Goal: Information Seeking & Learning: Learn about a topic

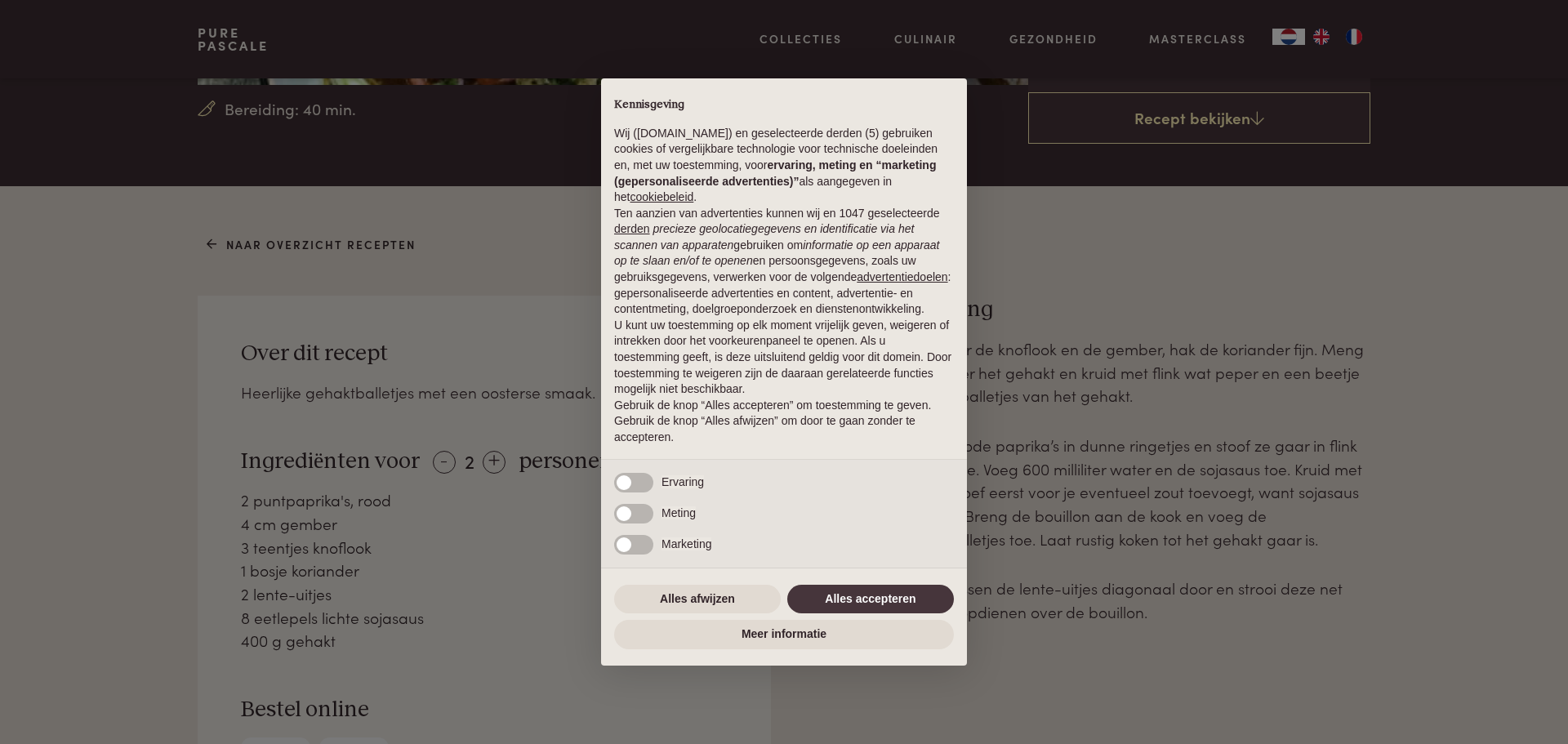
click at [878, 585] on div "× Kennisgeving Wij ([DOMAIN_NAME]) en geselecteerde derden (5) gebruiken cookie…" at bounding box center [784, 372] width 366 height 588
click at [874, 593] on button "Alles accepteren" at bounding box center [871, 600] width 167 height 30
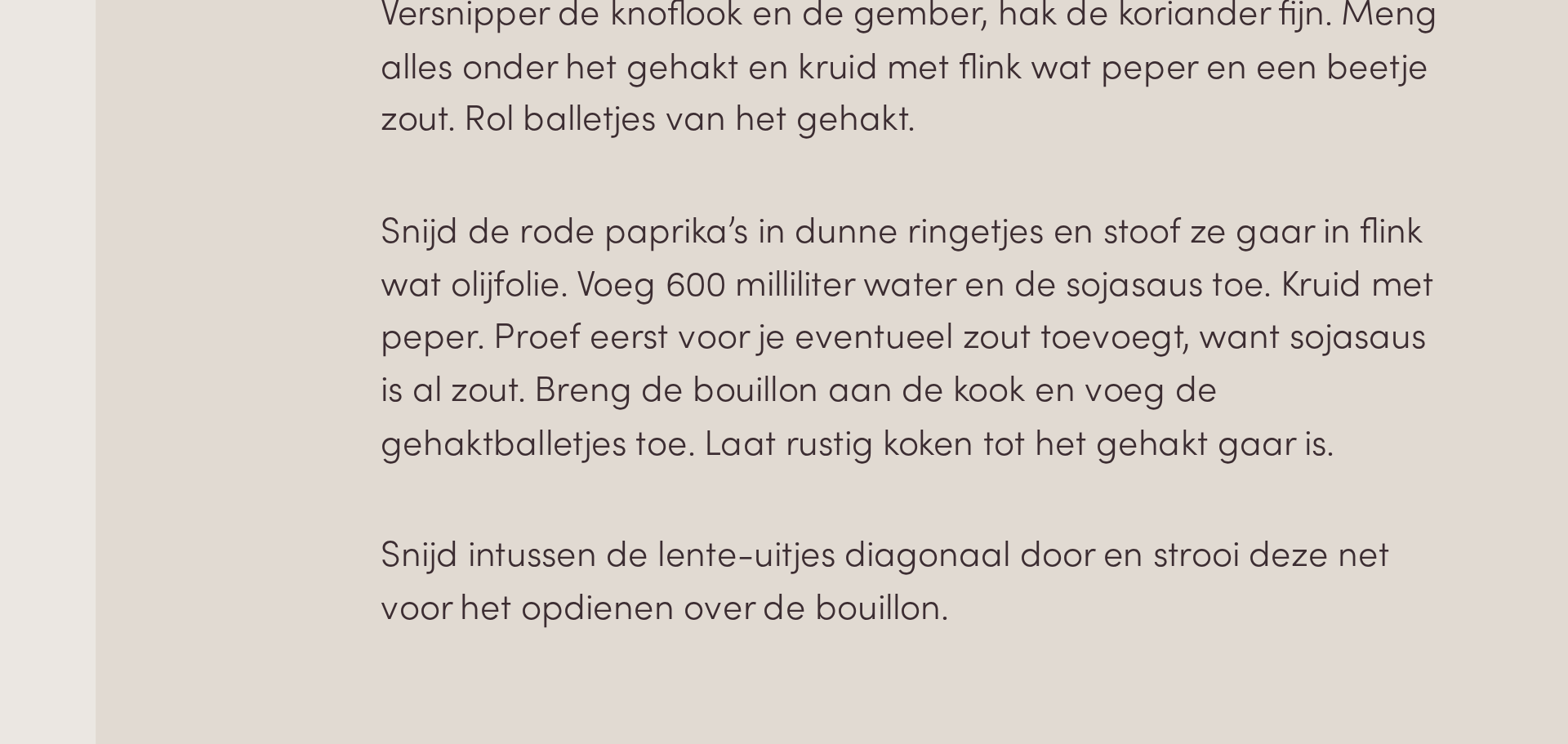
scroll to position [712, 0]
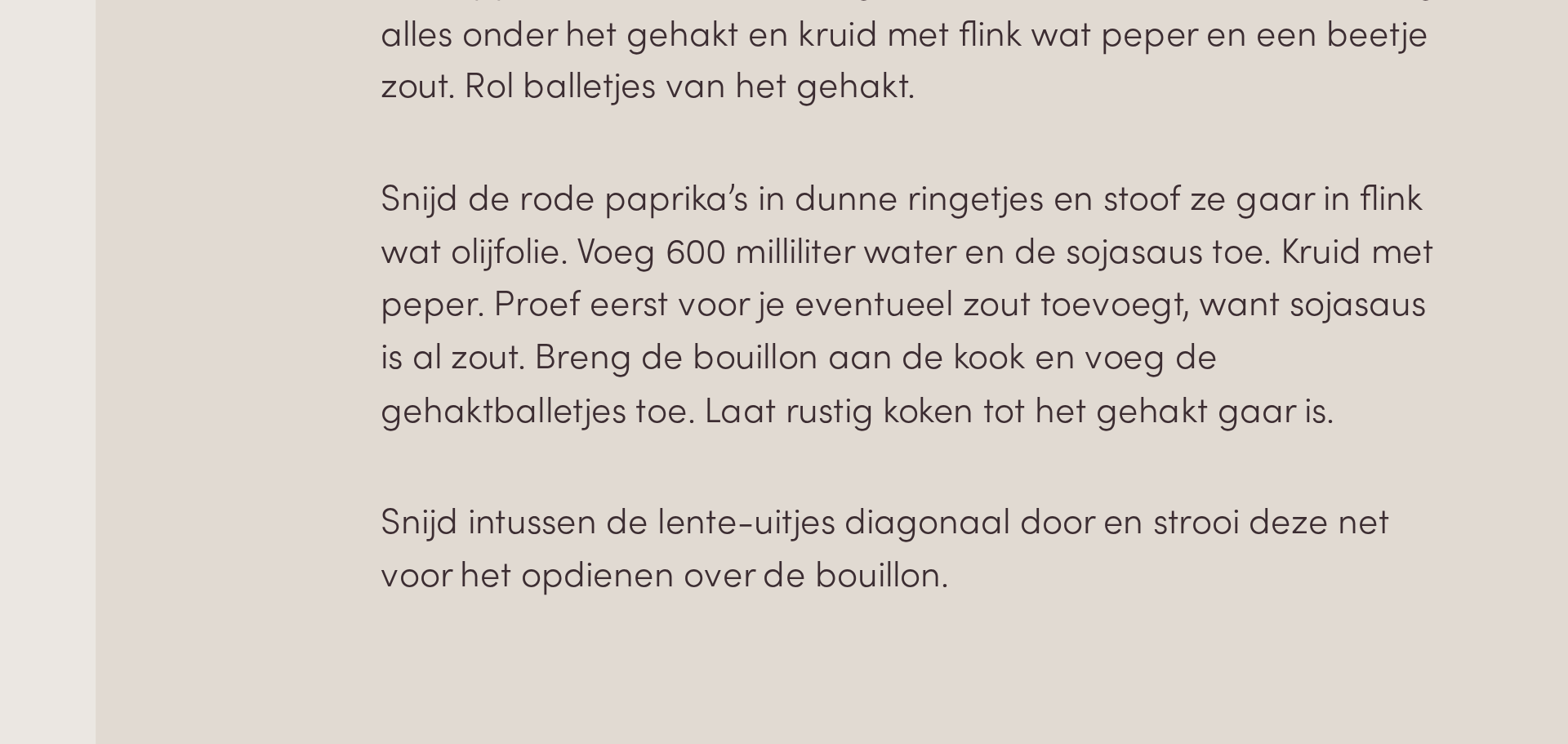
click at [1086, 256] on p "Snijd de rode paprika’s in dunne ringetjes en stoof ze gaar in flink wat olijfo…" at bounding box center [1133, 297] width 474 height 116
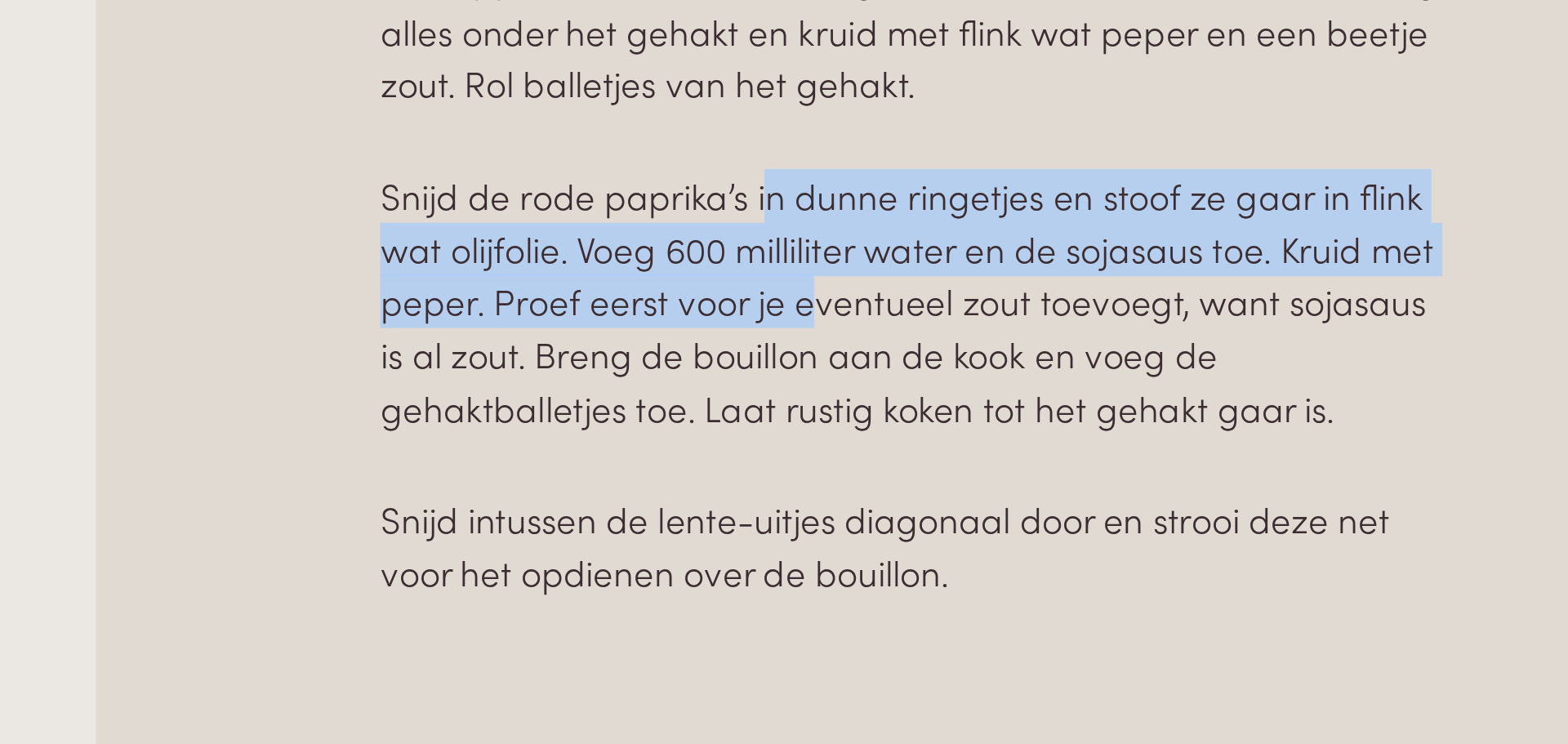
drag, startPoint x: 1065, startPoint y: 242, endPoint x: 1089, endPoint y: 309, distance: 71.2
click at [1089, 309] on p "Snijd de rode paprika’s in dunne ringetjes en stoof ze gaar in flink wat olijfo…" at bounding box center [1133, 297] width 474 height 116
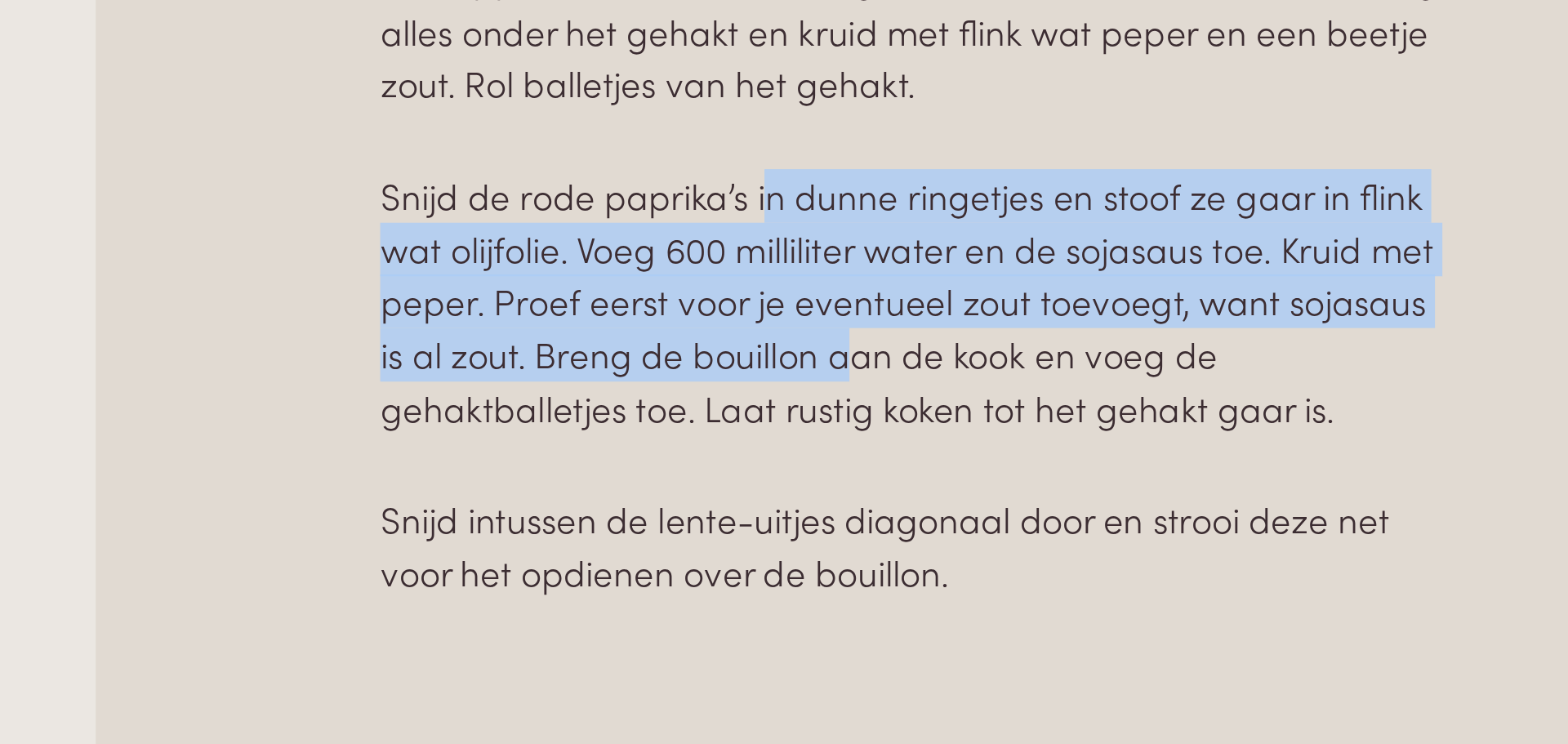
click at [1089, 309] on p "Snijd de rode paprika’s in dunne ringetjes en stoof ze gaar in flink wat olijfo…" at bounding box center [1133, 297] width 474 height 116
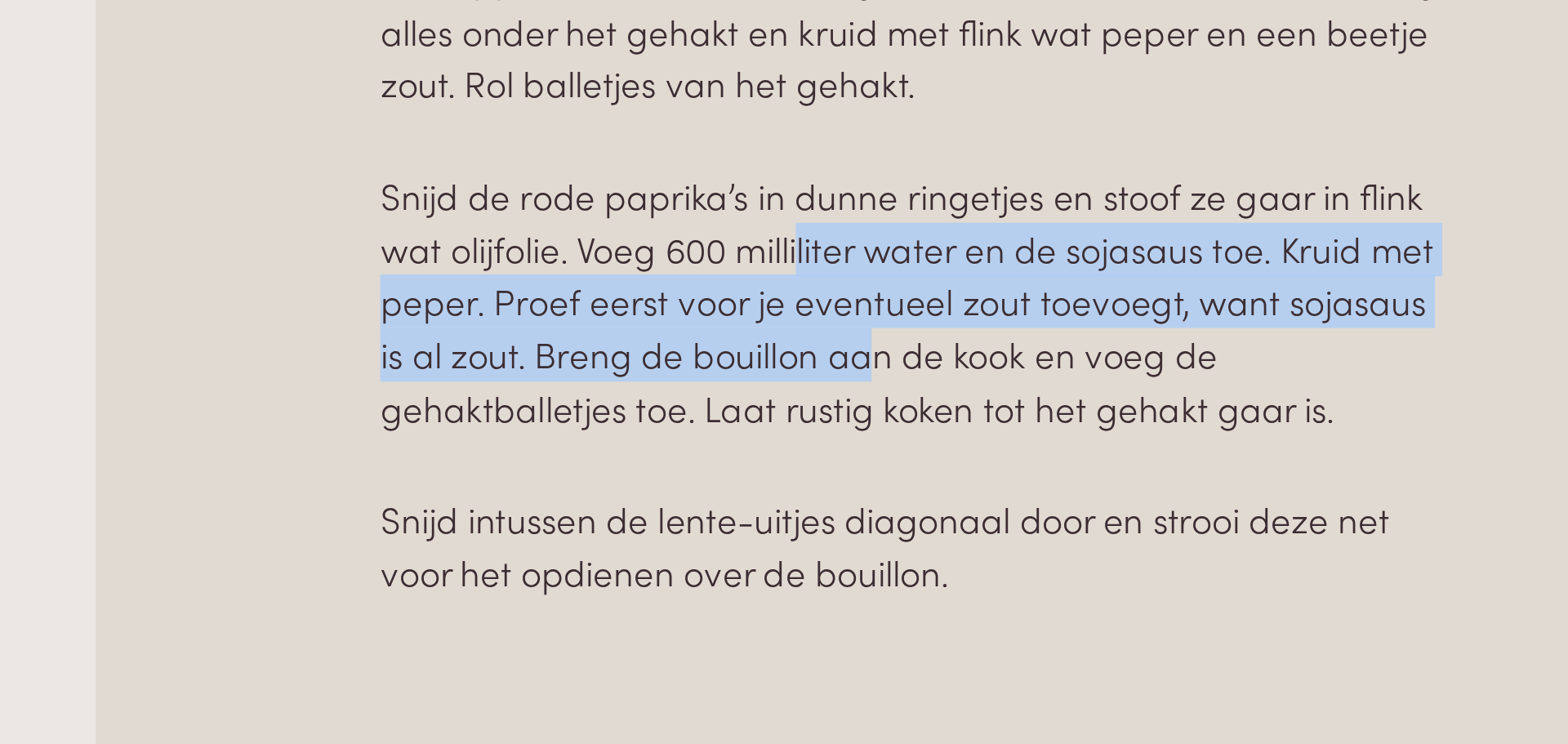
drag, startPoint x: 1083, startPoint y: 267, endPoint x: 1099, endPoint y: 316, distance: 51.5
click at [1099, 316] on p "Snijd de rode paprika’s in dunne ringetjes en stoof ze gaar in flink wat olijfo…" at bounding box center [1133, 297] width 474 height 116
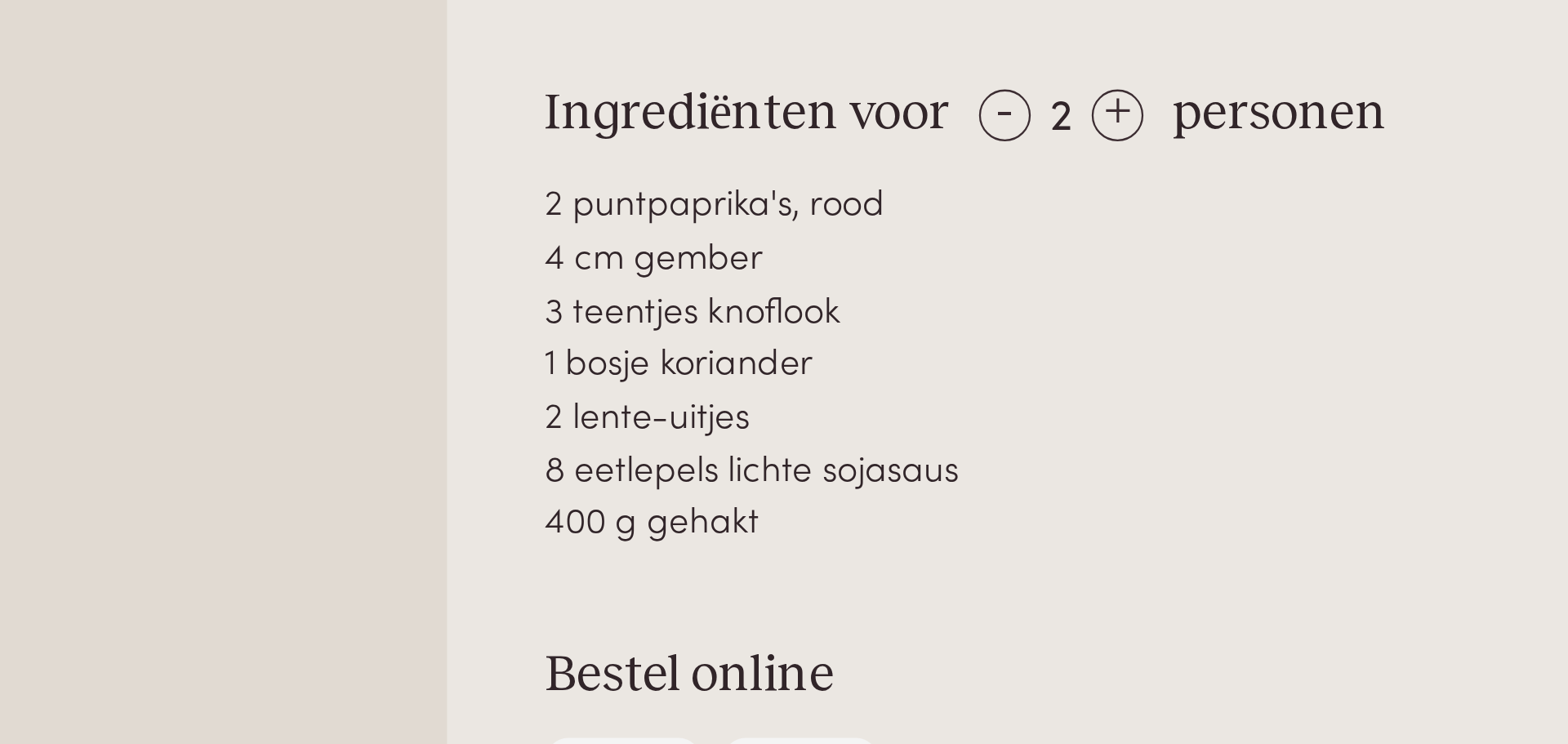
scroll to position [709, 0]
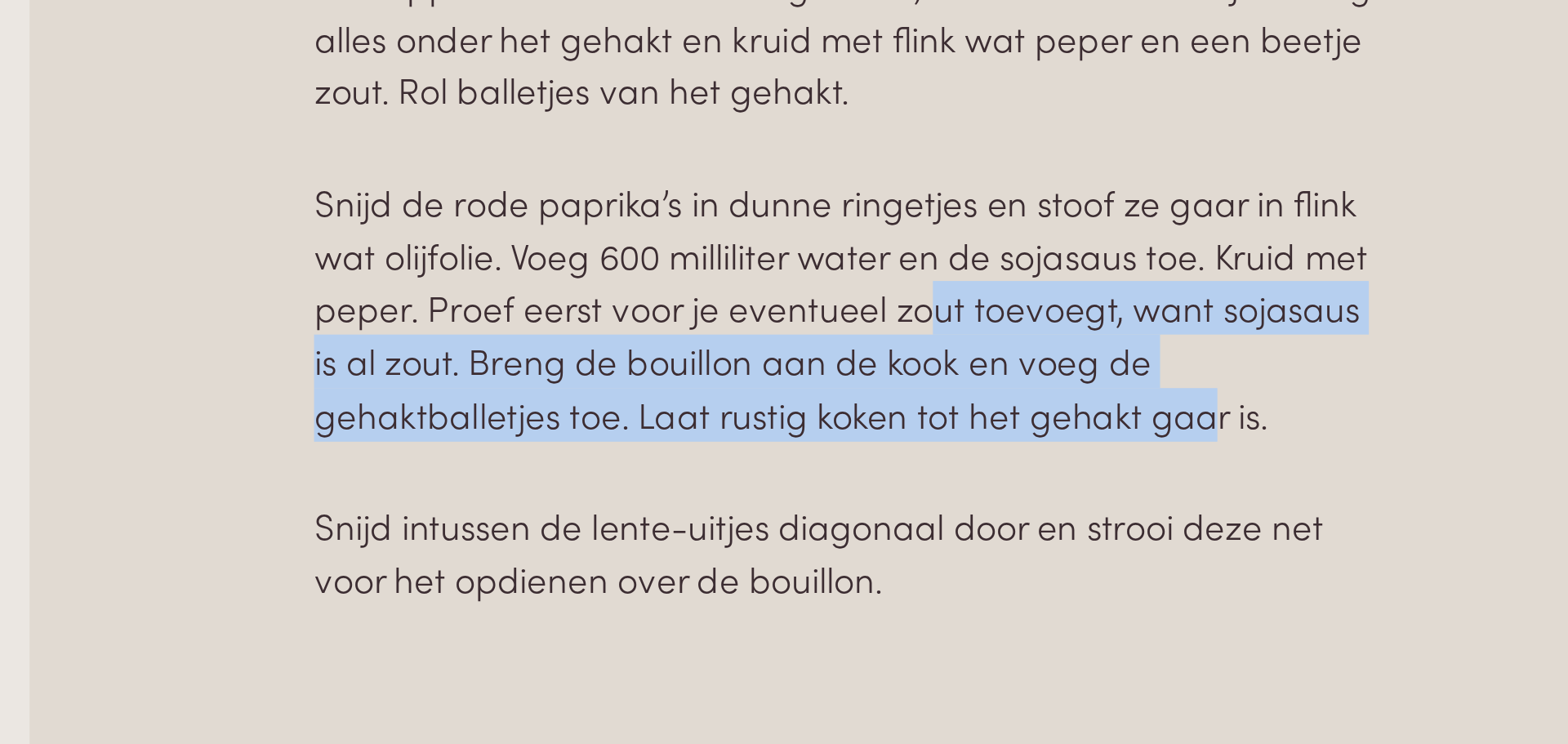
drag, startPoint x: 1167, startPoint y: 306, endPoint x: 1183, endPoint y: 365, distance: 61.1
click at [1183, 365] on div "Versnipper de knoflook en de gember, hak de koriander fijn. Meng alles onder he…" at bounding box center [1133, 289] width 474 height 287
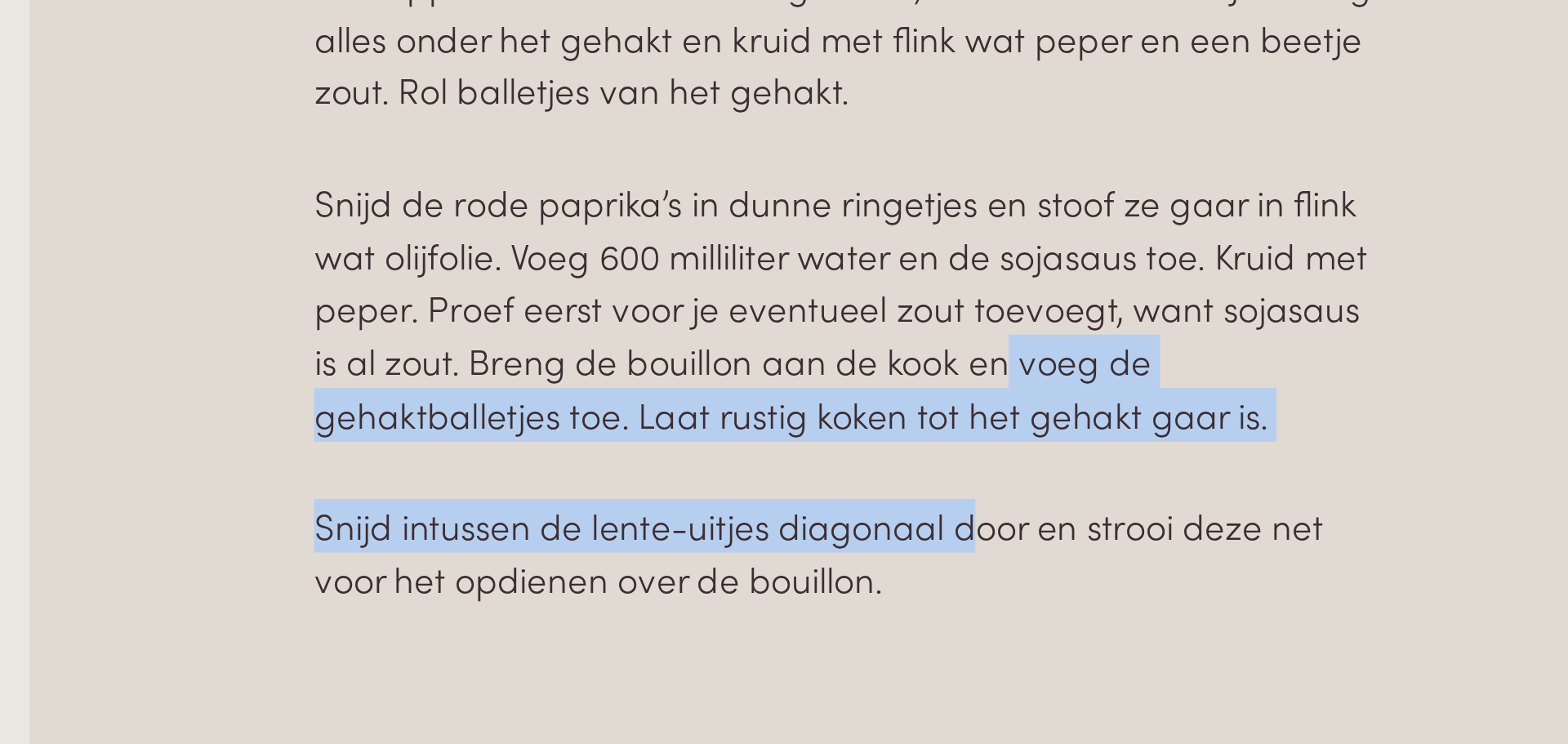
drag, startPoint x: 1185, startPoint y: 334, endPoint x: 1194, endPoint y: 422, distance: 88.5
click at [1194, 422] on div "Versnipper de knoflook en de gember, hak de koriander fijn. Meng alles onder he…" at bounding box center [1133, 289] width 474 height 287
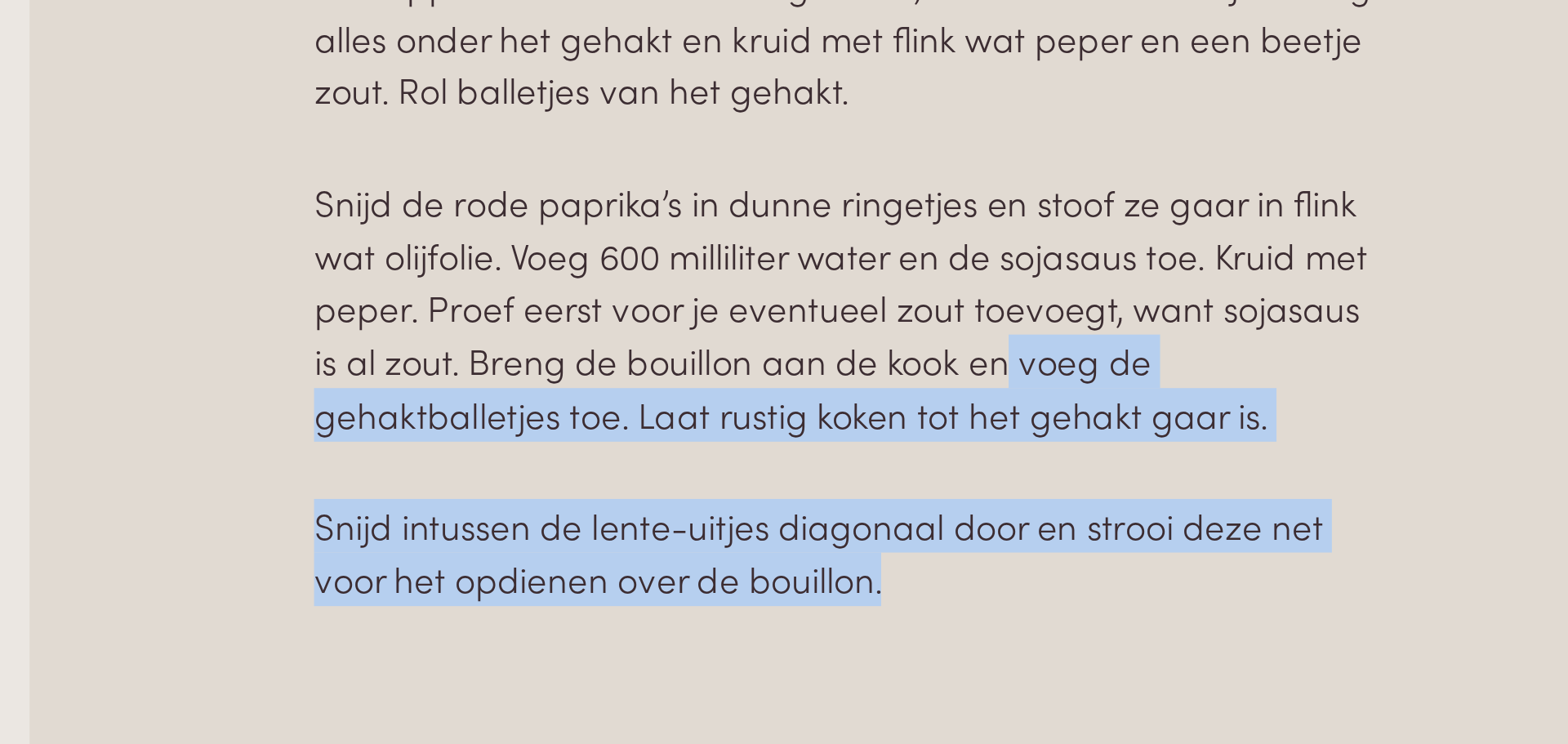
click at [1194, 422] on p "Snijd intussen de lente-uitjes diagonaal door en strooi deze net voor het opdie…" at bounding box center [1133, 409] width 474 height 47
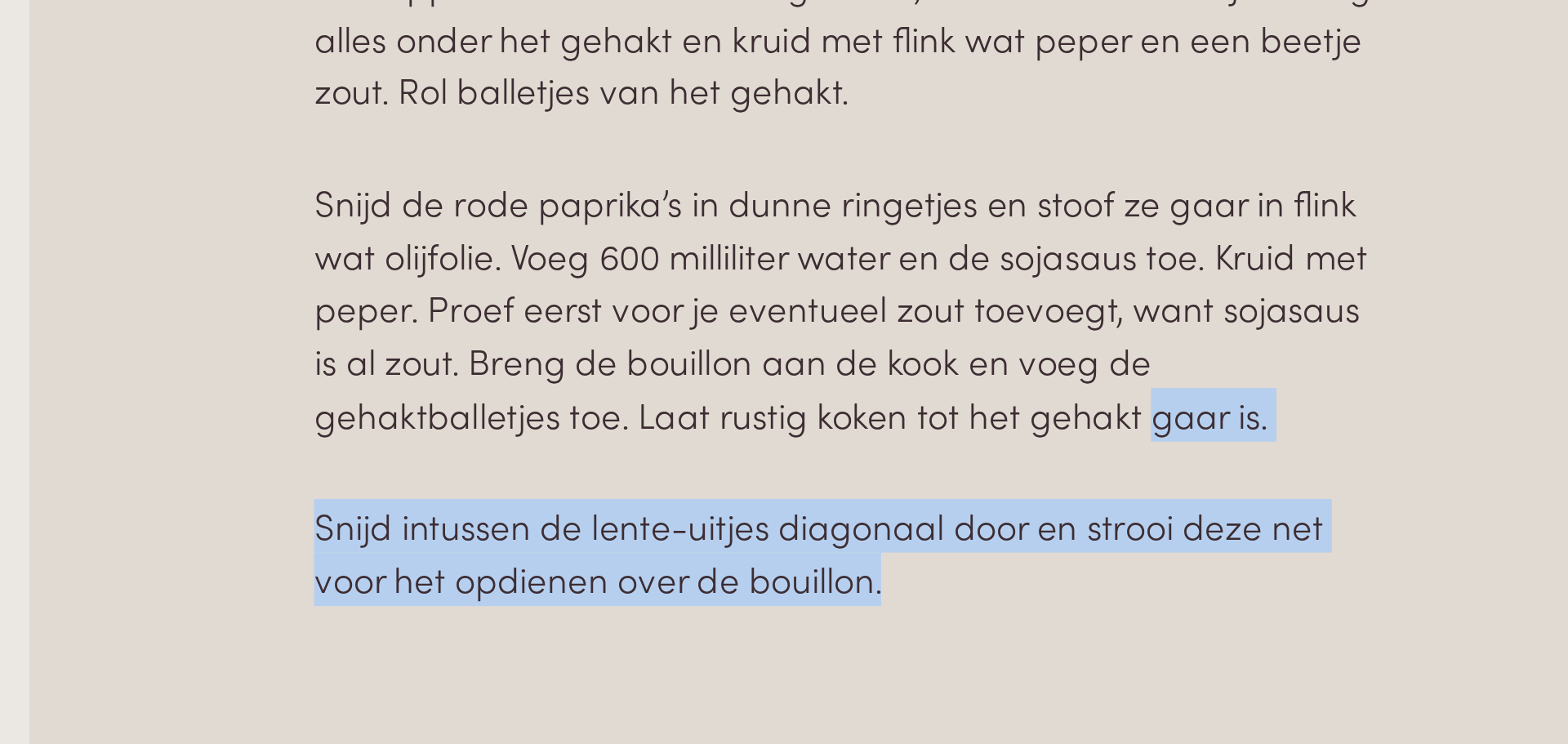
drag, startPoint x: 1192, startPoint y: 429, endPoint x: 1148, endPoint y: 324, distance: 113.8
click at [1148, 324] on div "Versnipper de knoflook en de gember, hak de koriander fijn. Meng alles onder he…" at bounding box center [1133, 301] width 474 height 309
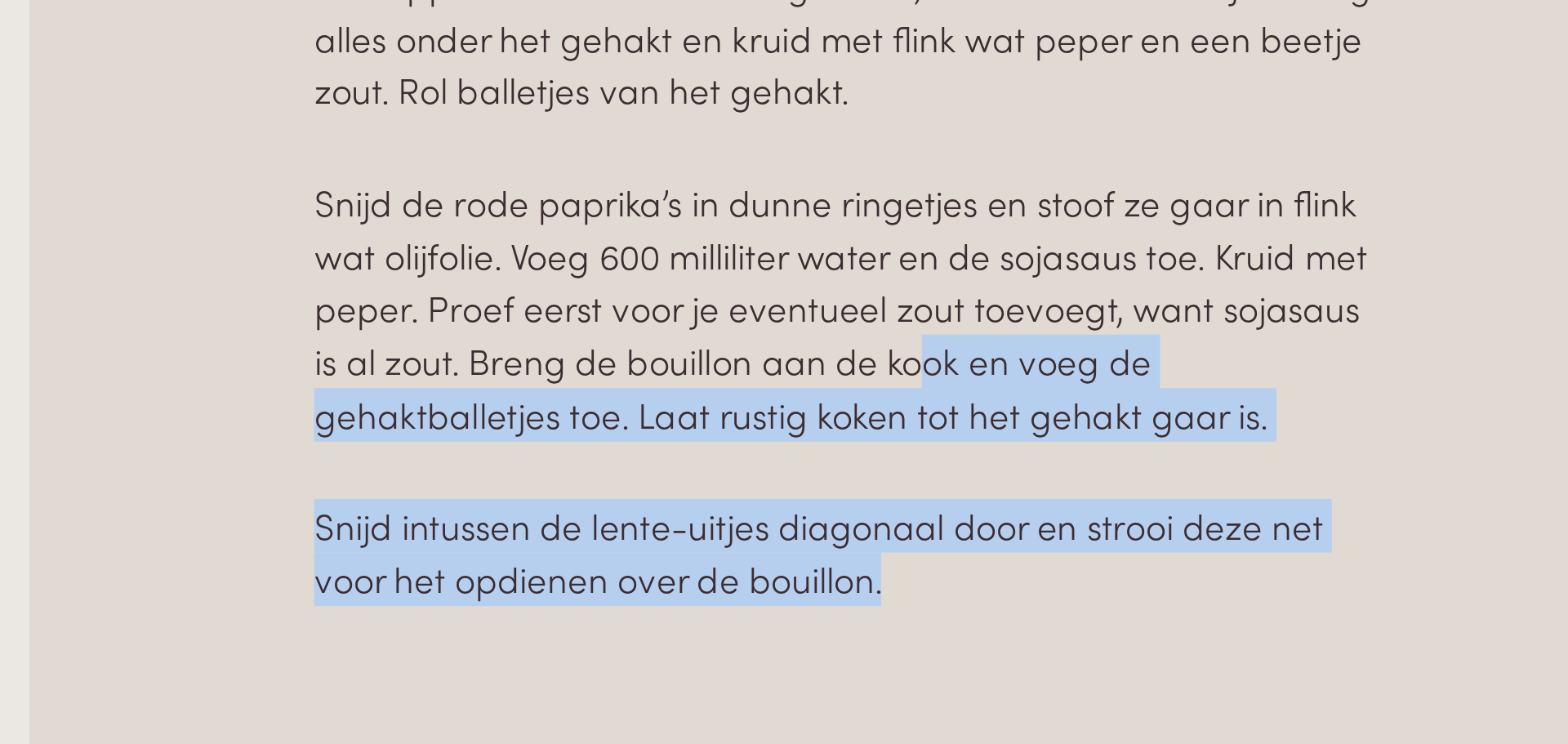
click at [1148, 324] on p "Snijd de rode paprika’s in dunne ringetjes en stoof ze gaar in flink wat olijfo…" at bounding box center [1133, 301] width 474 height 116
